Goal: Information Seeking & Learning: Learn about a topic

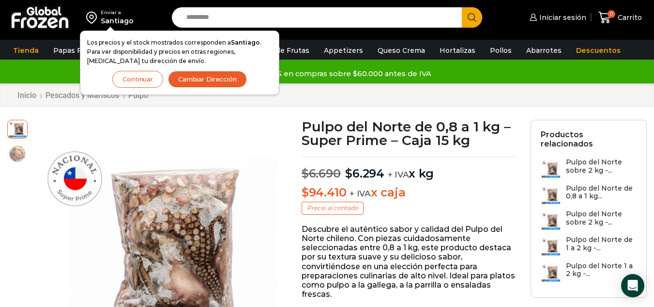
click at [139, 83] on button "Continuar" at bounding box center [137, 79] width 51 height 17
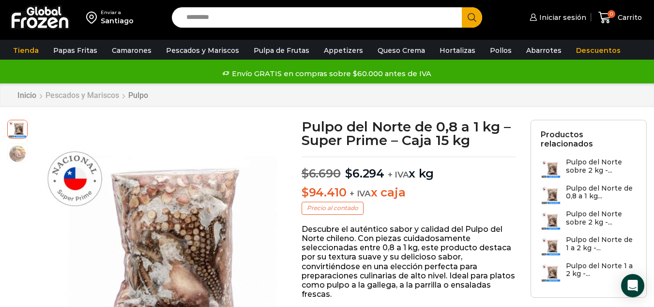
click at [90, 96] on link "Pescados y Mariscos" at bounding box center [82, 95] width 75 height 9
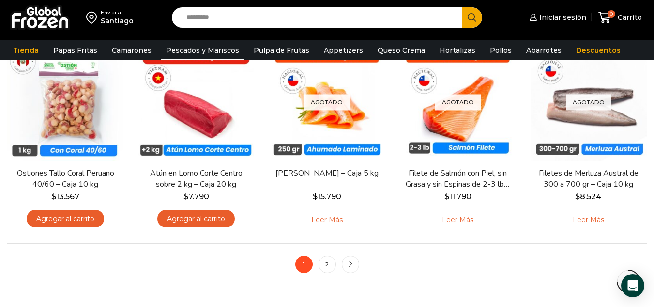
scroll to position [726, 0]
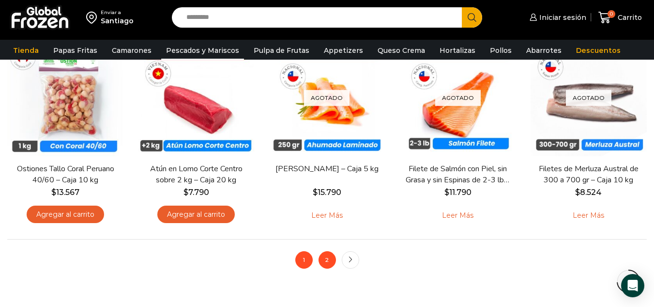
click at [329, 261] on link "2" at bounding box center [327, 259] width 17 height 17
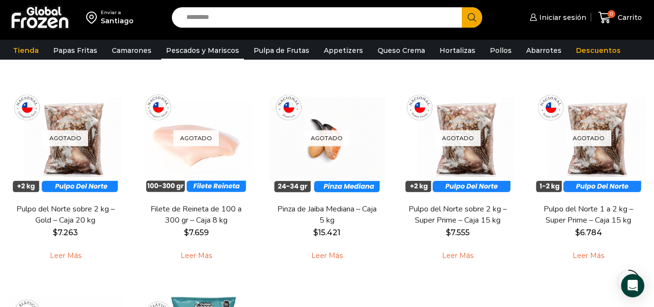
scroll to position [484, 0]
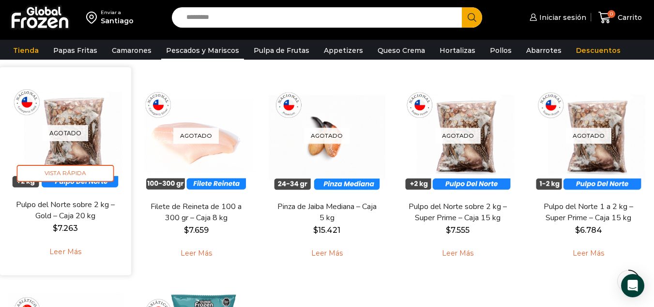
click at [80, 148] on img at bounding box center [65, 132] width 117 height 117
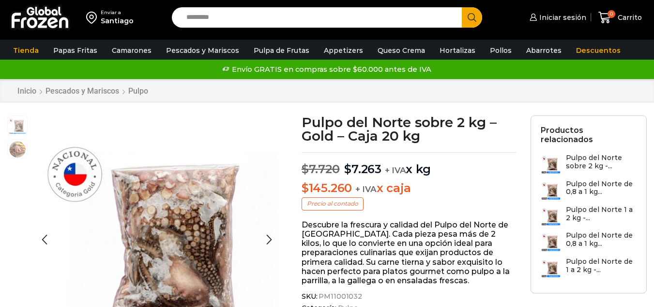
scroll to position [0, 0]
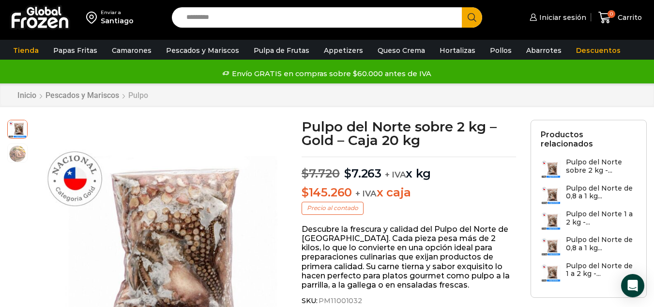
click at [139, 94] on link "Pulpo" at bounding box center [138, 95] width 21 height 9
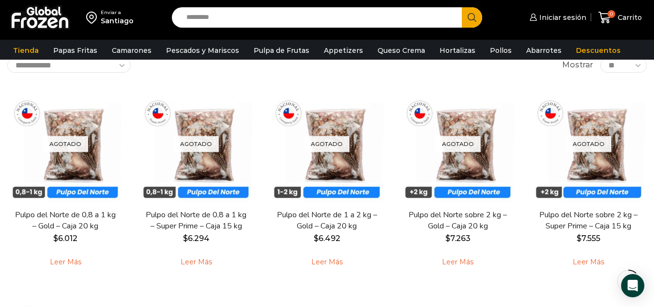
scroll to position [66, 0]
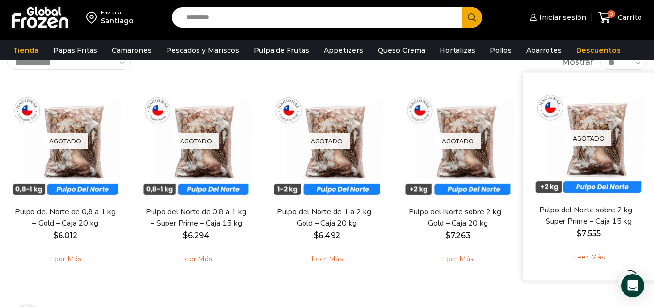
click at [650, 101] on div "Agotado Vista Rápida Pulpo del Norte sobre 2 kg – Super Prime – Caja 15 kg $ 7.…" at bounding box center [589, 176] width 132 height 208
click at [653, 99] on div "Agotado Vista Rápida Pulpo del Norte sobre 2 kg – Super Prime – Caja 15 kg $ 7.…" at bounding box center [589, 176] width 132 height 208
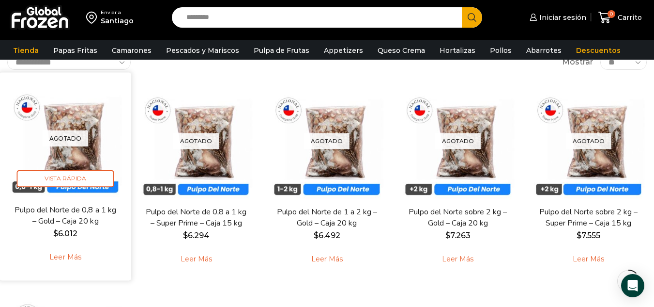
click at [70, 148] on img at bounding box center [65, 137] width 117 height 117
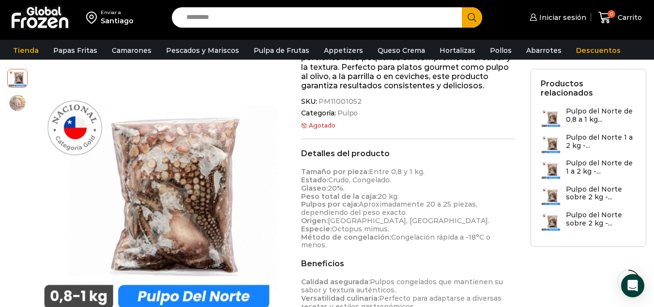
scroll to position [207, 0]
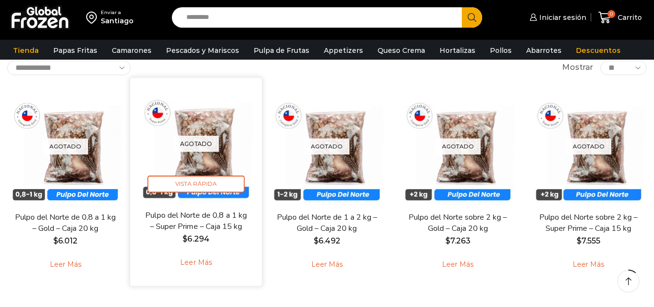
scroll to position [66, 0]
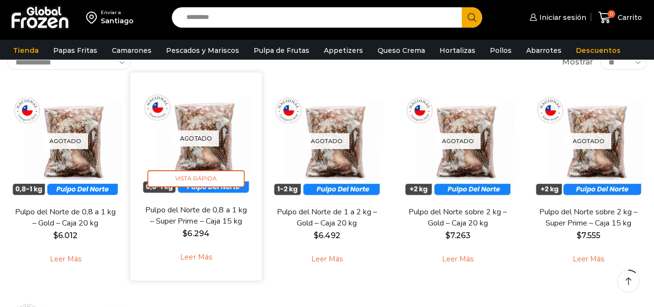
click at [213, 169] on img at bounding box center [196, 137] width 117 height 117
click at [214, 158] on img at bounding box center [196, 137] width 117 height 117
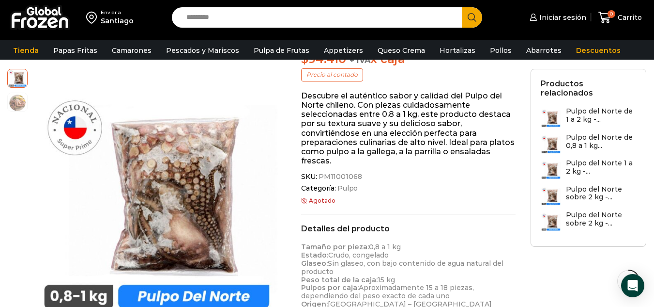
scroll to position [107, 0]
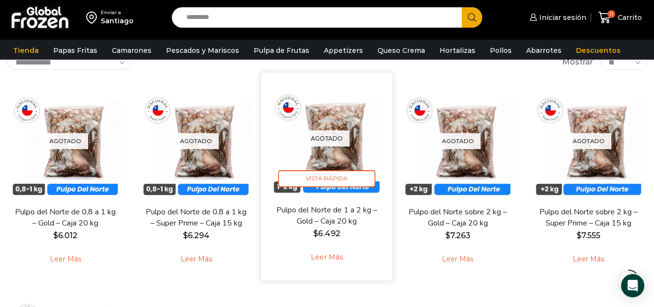
click at [344, 154] on img at bounding box center [327, 137] width 117 height 117
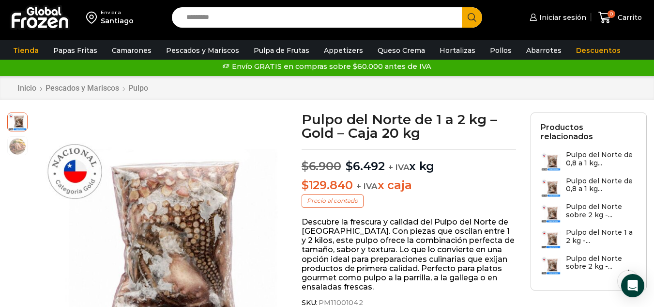
scroll to position [3, 0]
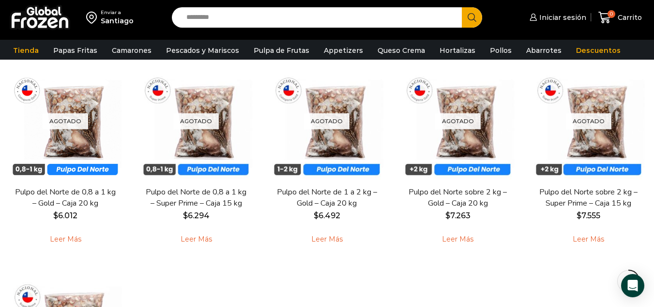
scroll to position [84, 0]
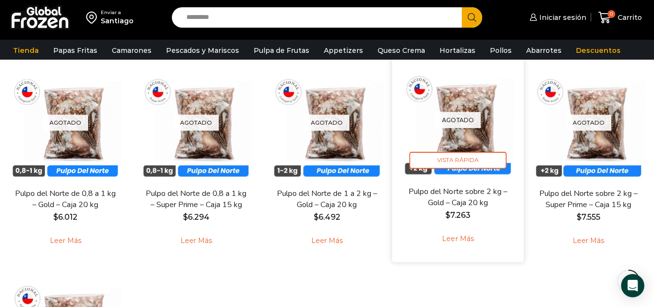
click at [467, 199] on link "Pulpo del Norte sobre 2 kg – Gold – Caja 20 kg" at bounding box center [458, 196] width 106 height 23
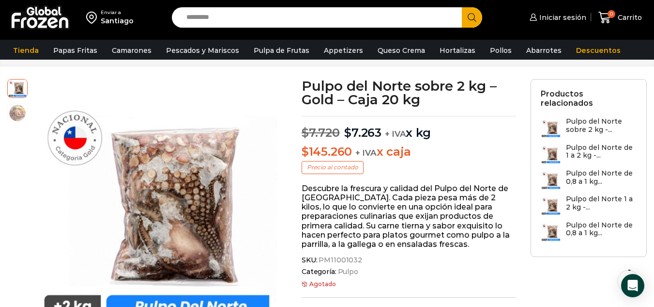
scroll to position [15, 0]
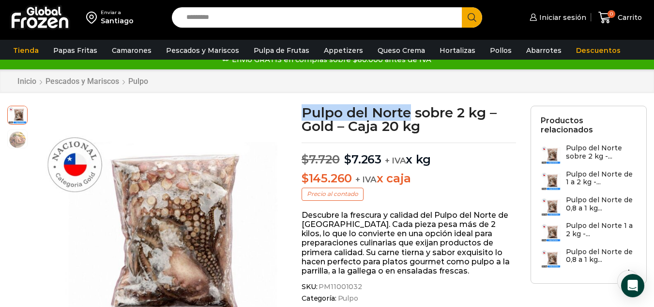
drag, startPoint x: 300, startPoint y: 109, endPoint x: 411, endPoint y: 114, distance: 111.5
click at [18, 141] on img at bounding box center [17, 137] width 19 height 19
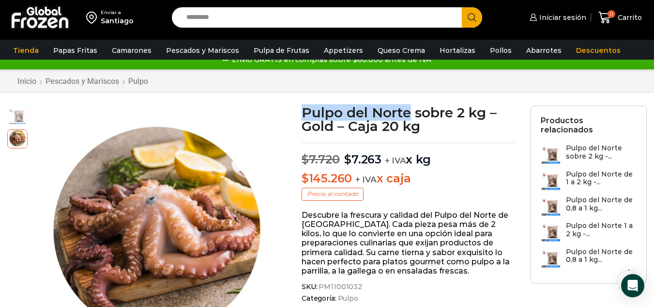
click at [307, 111] on h1 "Pulpo del Norte sobre 2 kg – Gold – Caja 20 kg" at bounding box center [409, 119] width 215 height 27
drag, startPoint x: 306, startPoint y: 111, endPoint x: 412, endPoint y: 119, distance: 106.4
click at [412, 119] on h1 "Pulpo del Norte sobre 2 kg – Gold – Caja 20 kg" at bounding box center [409, 119] width 215 height 27
copy h1 "Pulpo del Norte"
